Goal: Information Seeking & Learning: Learn about a topic

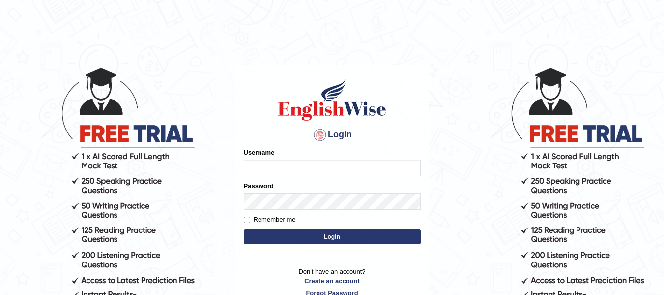
type input "vanita_parramatta"
click at [310, 236] on button "Login" at bounding box center [332, 236] width 177 height 15
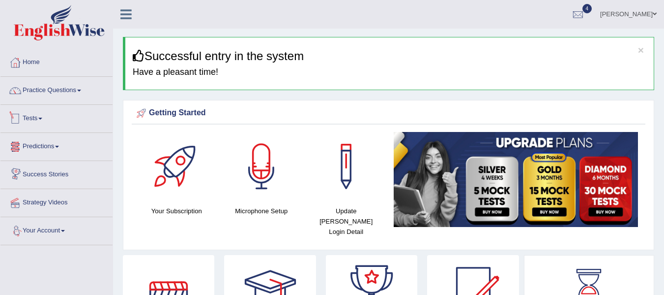
click at [39, 124] on link "Tests" at bounding box center [56, 117] width 112 height 25
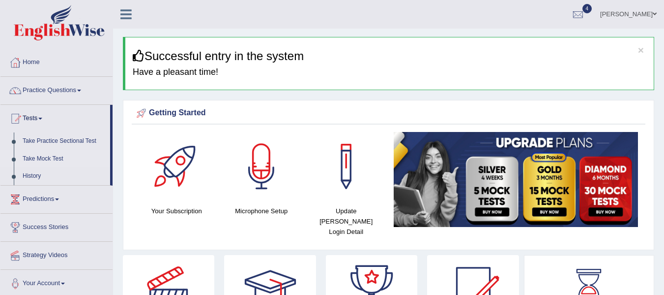
click at [42, 158] on link "Take Mock Test" at bounding box center [64, 159] width 92 height 18
click at [41, 120] on link "Tests" at bounding box center [55, 117] width 110 height 25
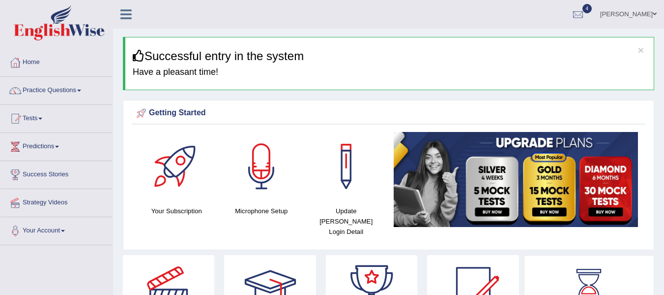
click at [41, 120] on link "Tests" at bounding box center [56, 117] width 112 height 25
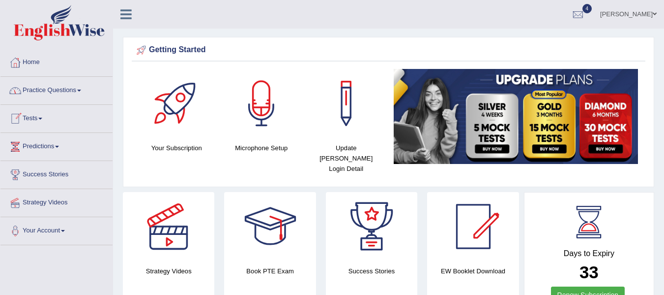
click at [39, 119] on link "Tests" at bounding box center [56, 117] width 112 height 25
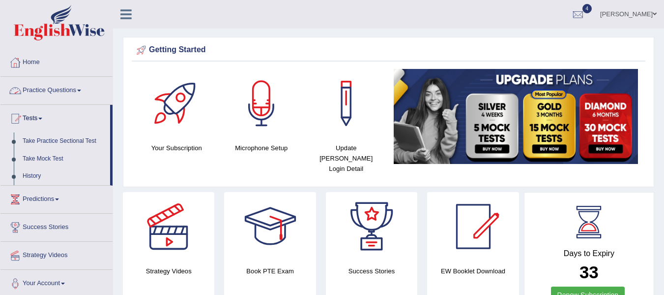
click at [48, 90] on link "Practice Questions" at bounding box center [56, 89] width 112 height 25
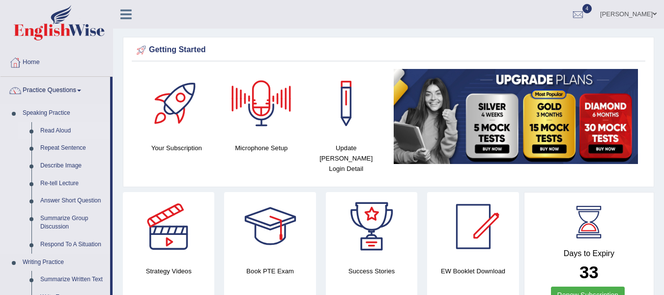
click at [57, 129] on link "Read Aloud" at bounding box center [73, 131] width 74 height 18
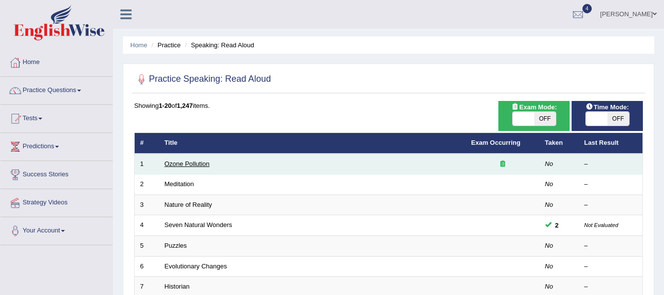
click at [186, 163] on link "Ozone Pollution" at bounding box center [187, 163] width 45 height 7
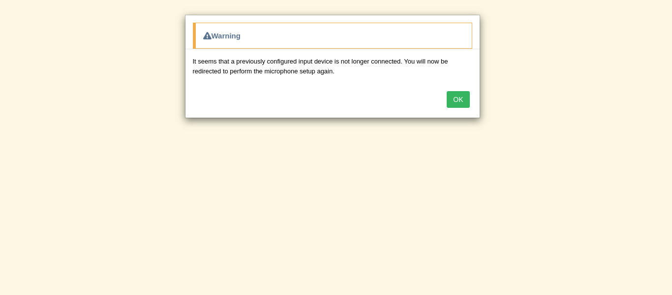
click at [535, 282] on div "Warning It seems that a previously configured input device is not longer connec…" at bounding box center [336, 147] width 672 height 295
click at [451, 98] on button "OK" at bounding box center [457, 99] width 23 height 17
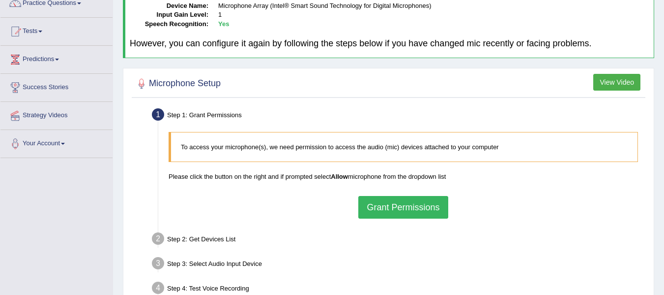
scroll to position [104, 0]
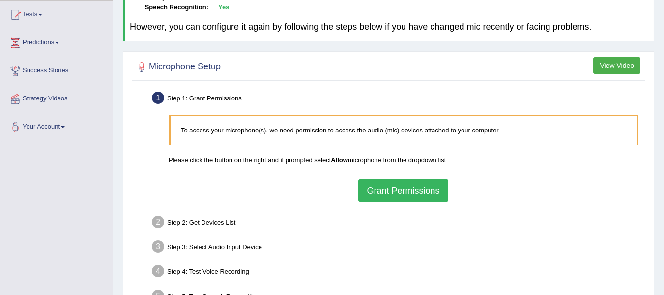
click at [379, 199] on button "Grant Permissions" at bounding box center [402, 190] width 89 height 23
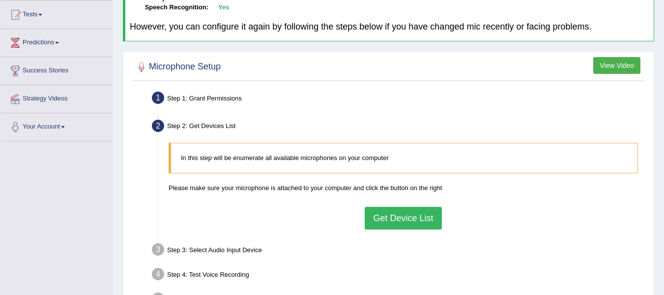
scroll to position [184, 0]
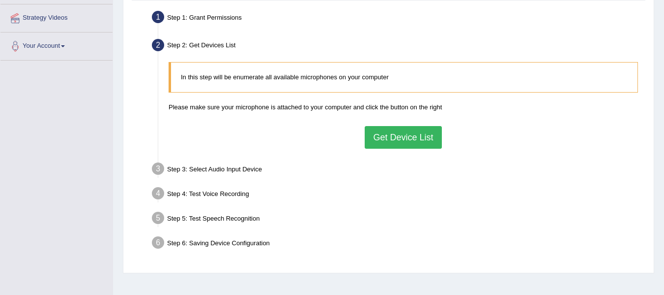
click at [418, 140] on button "Get Device List" at bounding box center [403, 137] width 77 height 23
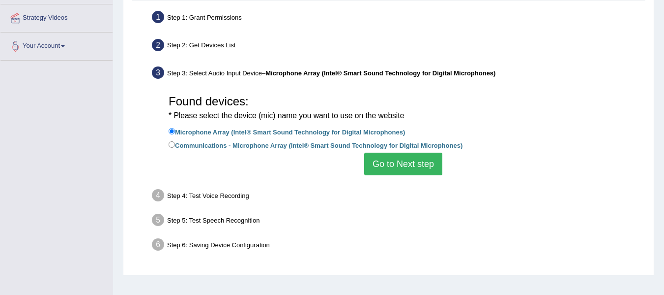
click at [407, 154] on button "Go to Next step" at bounding box center [403, 163] width 78 height 23
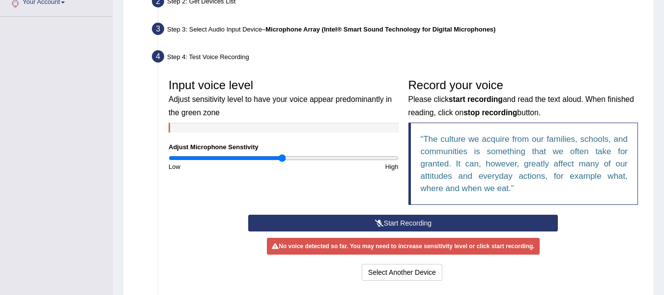
scroll to position [232, 0]
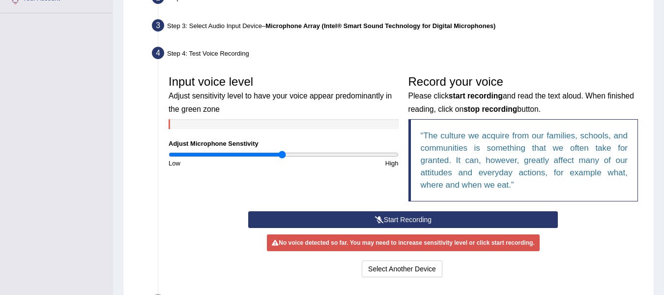
click at [429, 225] on button "Start Recording" at bounding box center [403, 219] width 310 height 17
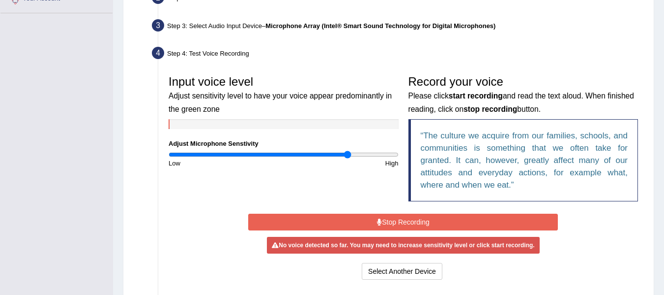
drag, startPoint x: 285, startPoint y: 155, endPoint x: 347, endPoint y: 155, distance: 62.0
click at [347, 155] on input "range" at bounding box center [284, 154] width 230 height 8
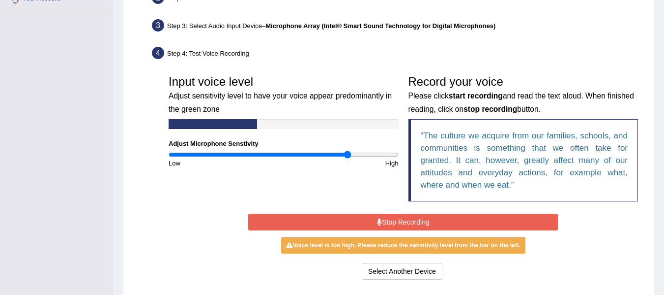
scroll to position [257, 0]
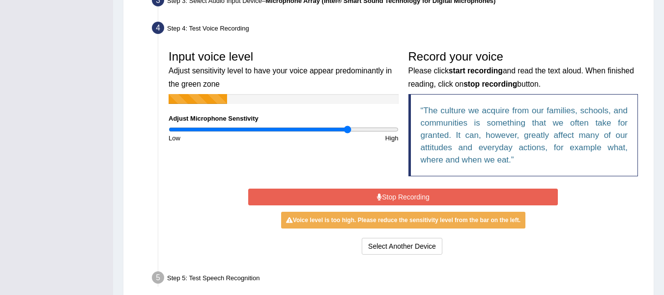
click at [388, 198] on button "Stop Recording" at bounding box center [403, 196] width 310 height 17
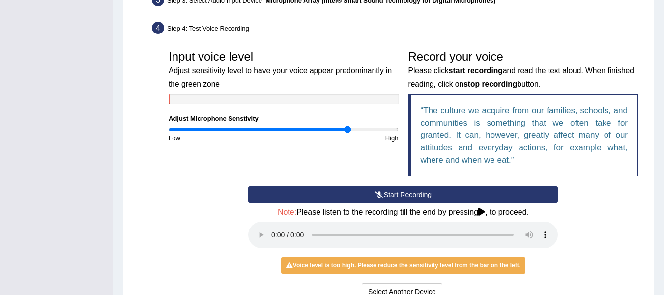
click at [388, 198] on button "Start Recording" at bounding box center [403, 194] width 310 height 17
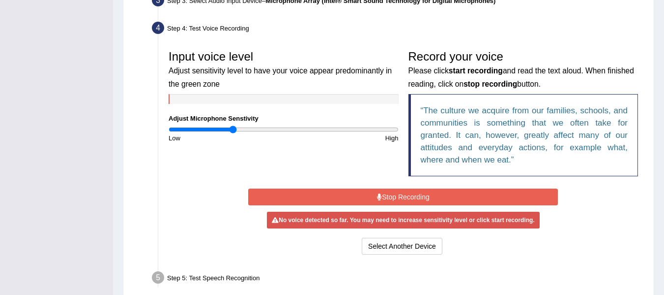
drag, startPoint x: 345, startPoint y: 127, endPoint x: 232, endPoint y: 133, distance: 112.8
click at [232, 133] on input "range" at bounding box center [284, 129] width 230 height 8
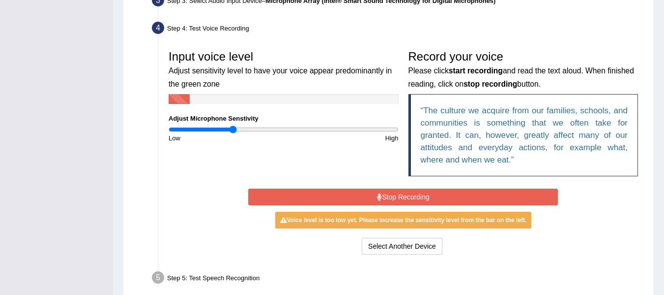
click at [379, 202] on button "Stop Recording" at bounding box center [403, 196] width 310 height 17
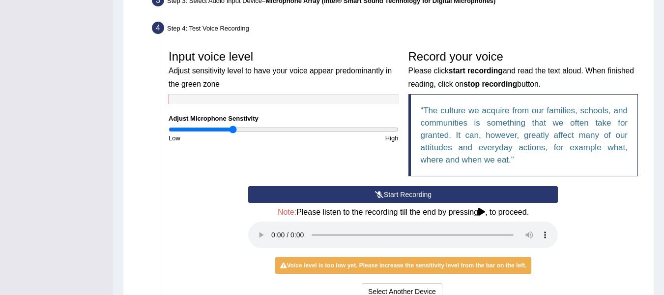
click at [370, 195] on button "Start Recording" at bounding box center [403, 194] width 310 height 17
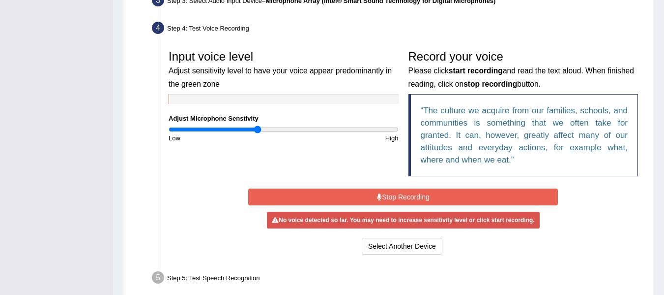
drag, startPoint x: 234, startPoint y: 127, endPoint x: 259, endPoint y: 127, distance: 24.6
type input "0.78"
click at [259, 127] on input "range" at bounding box center [284, 129] width 230 height 8
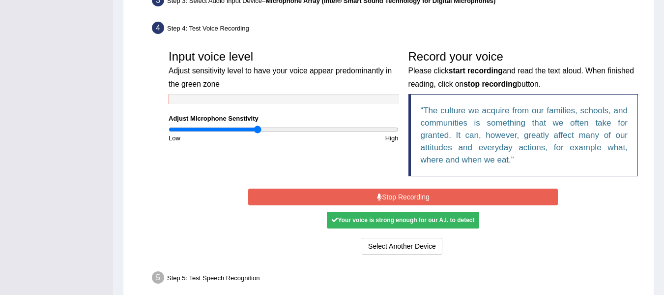
click at [374, 196] on button "Stop Recording" at bounding box center [403, 196] width 310 height 17
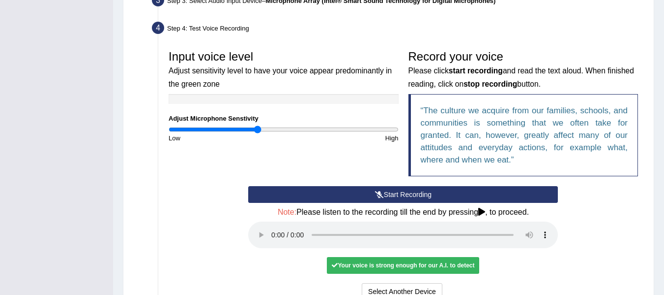
scroll to position [372, 0]
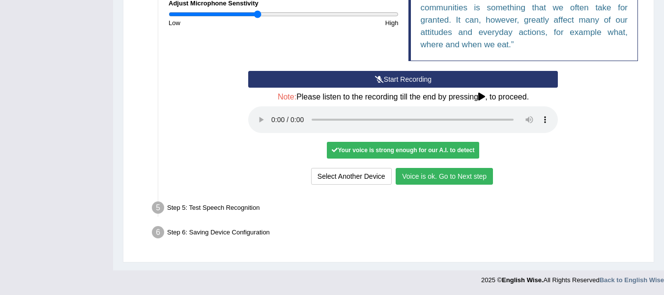
click at [448, 181] on button "Voice is ok. Go to Next step" at bounding box center [444, 176] width 97 height 17
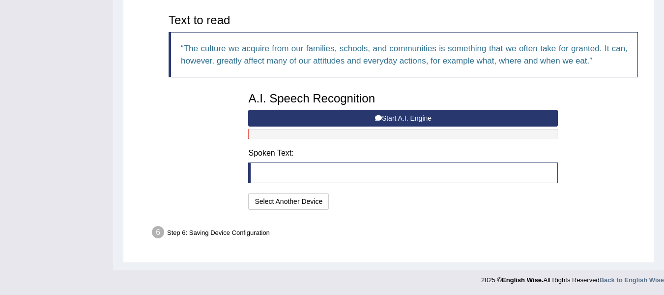
scroll to position [321, 0]
click at [409, 117] on button "Start A.I. Engine" at bounding box center [403, 118] width 310 height 17
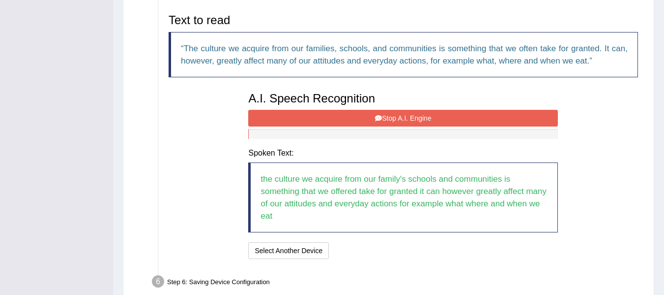
click at [409, 117] on button "Stop A.I. Engine" at bounding box center [403, 118] width 310 height 17
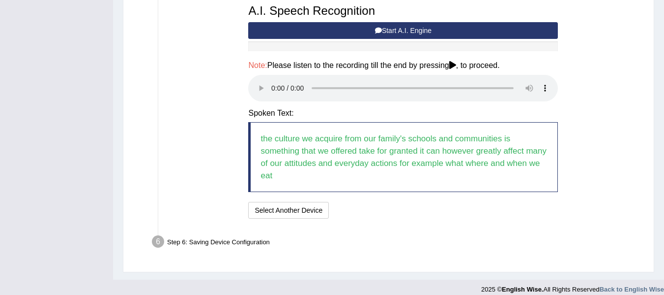
scroll to position [417, 0]
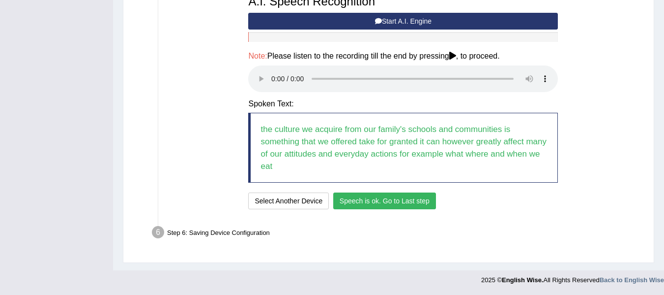
click at [358, 202] on button "Speech is ok. Go to Last step" at bounding box center [384, 200] width 103 height 17
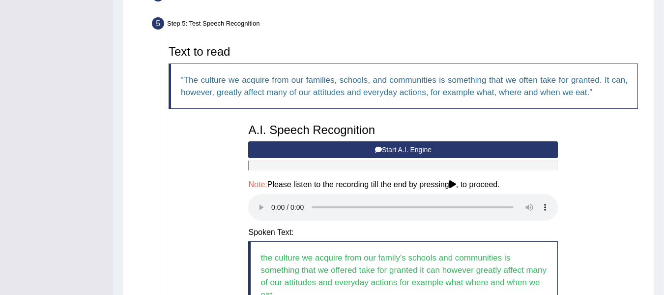
click at [358, 202] on ul "Step 1: Grant Permissions To access your microphone(s), we need permission to a…" at bounding box center [388, 137] width 509 height 469
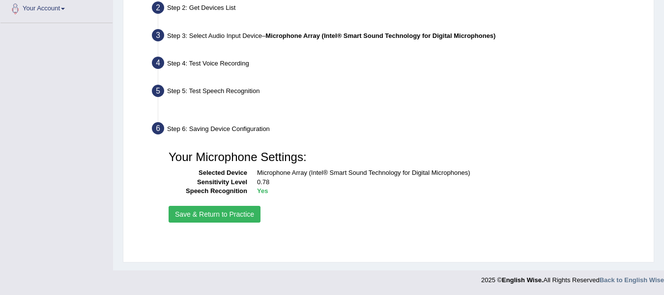
scroll to position [222, 0]
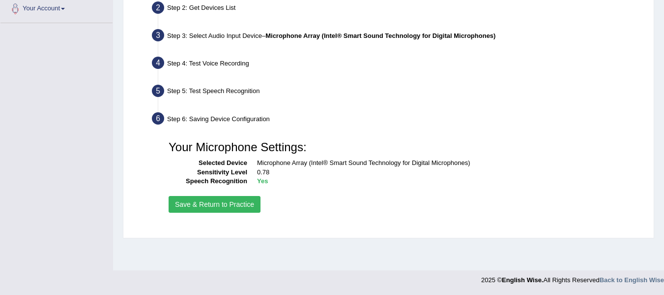
click at [232, 200] on button "Save & Return to Practice" at bounding box center [215, 204] width 92 height 17
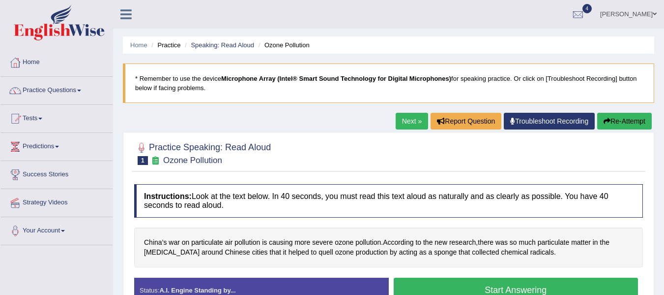
click at [501, 283] on button "Start Answering" at bounding box center [516, 289] width 245 height 25
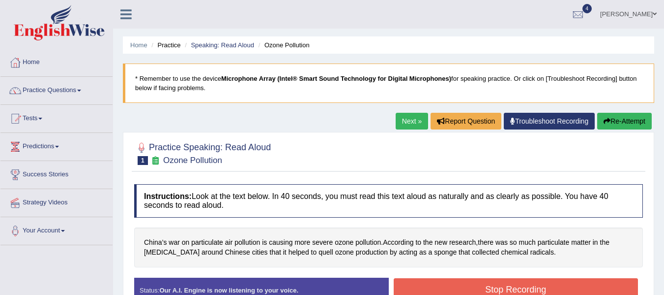
click at [501, 283] on button "Stop Recording" at bounding box center [516, 289] width 245 height 23
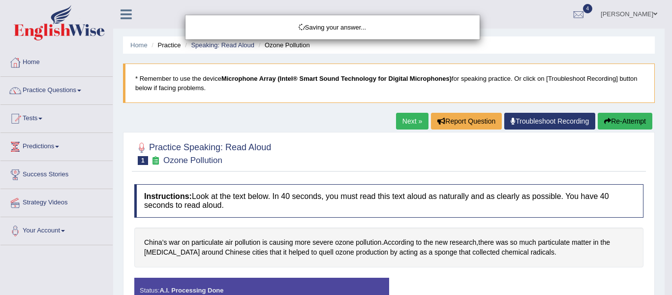
click at [209, 243] on div "Saving your answer..." at bounding box center [336, 147] width 672 height 295
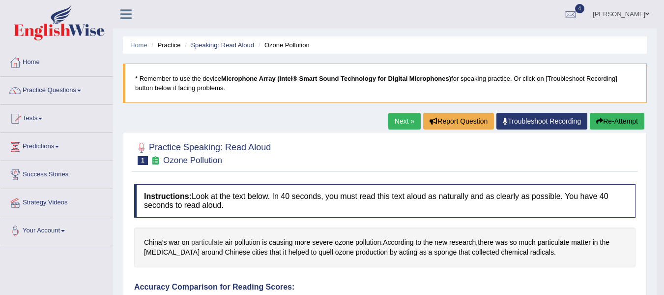
click at [208, 244] on span "particulate" at bounding box center [207, 242] width 32 height 10
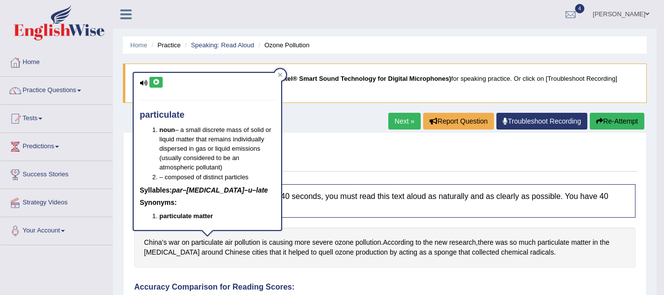
click at [155, 83] on icon at bounding box center [155, 82] width 7 height 6
click at [279, 74] on icon at bounding box center [280, 75] width 4 height 4
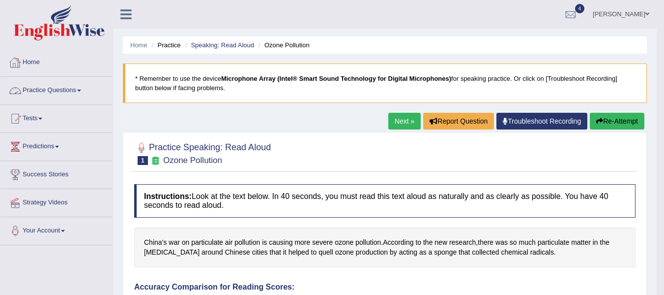
click at [65, 89] on link "Practice Questions" at bounding box center [56, 89] width 112 height 25
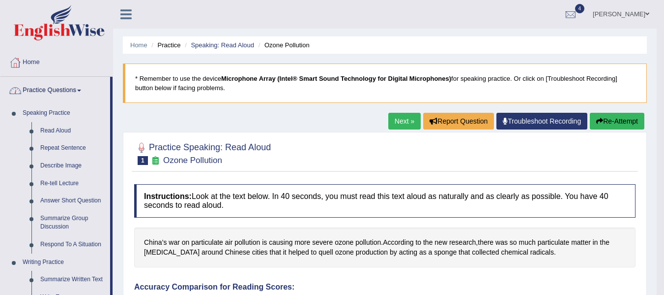
click at [65, 89] on link "Practice Questions" at bounding box center [55, 89] width 110 height 25
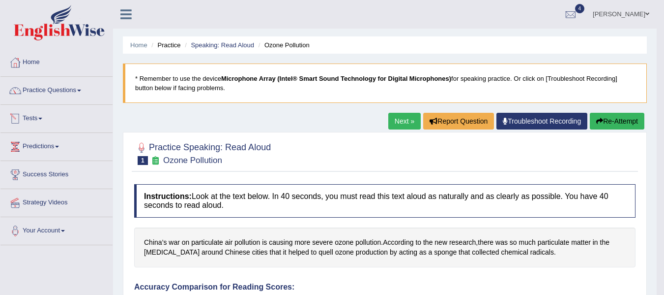
click at [42, 119] on span at bounding box center [40, 119] width 4 height 2
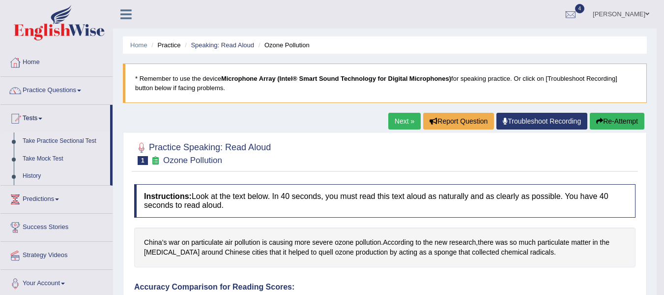
click at [56, 138] on link "Take Practice Sectional Test" at bounding box center [64, 141] width 92 height 18
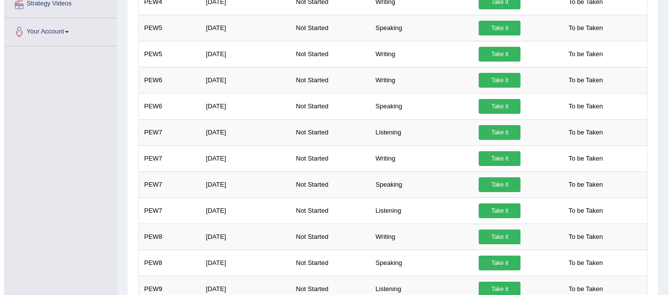
scroll to position [491, 0]
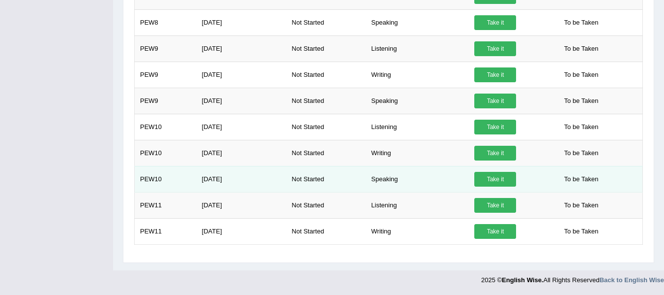
click at [490, 180] on link "Take it" at bounding box center [496, 179] width 42 height 15
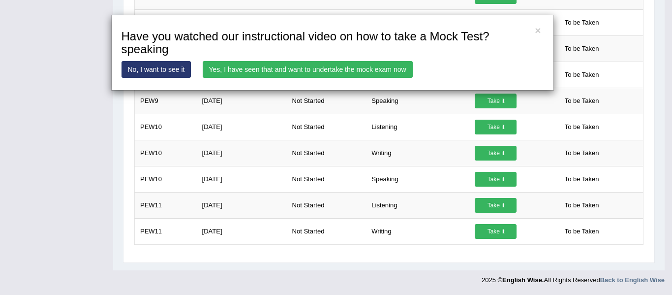
click at [298, 64] on link "Yes, I have seen that and want to undertake the mock exam now" at bounding box center [308, 69] width 210 height 17
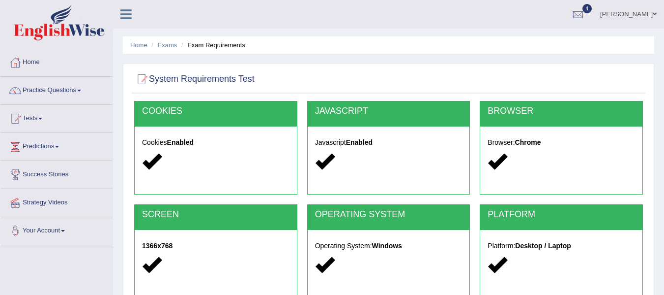
scroll to position [222, 0]
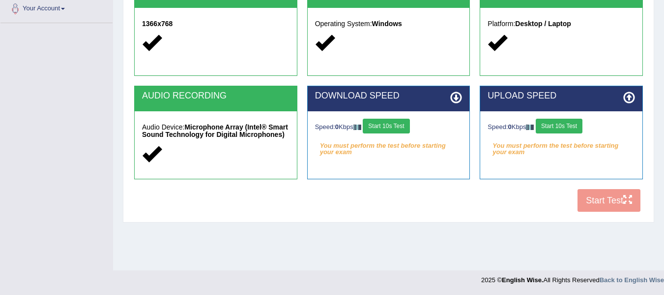
click at [388, 126] on button "Start 10s Test" at bounding box center [386, 126] width 47 height 15
click at [568, 128] on button "Start 10s Test" at bounding box center [559, 126] width 47 height 15
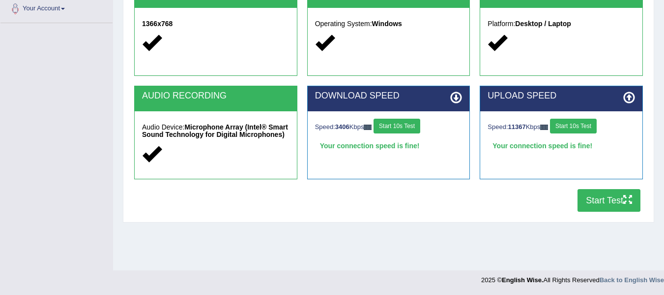
click at [591, 210] on button "Start Test" at bounding box center [609, 200] width 63 height 23
